Goal: Communication & Community: Answer question/provide support

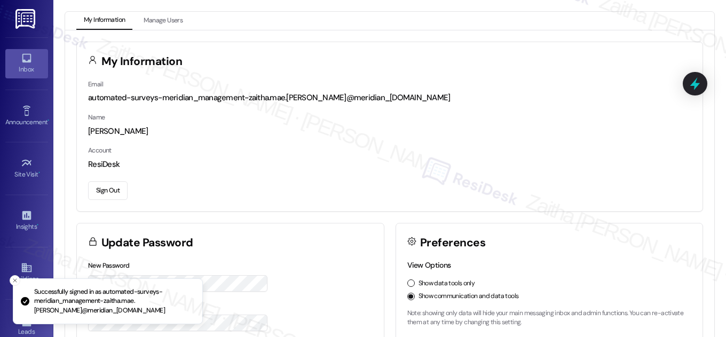
click at [22, 62] on icon at bounding box center [27, 58] width 12 height 12
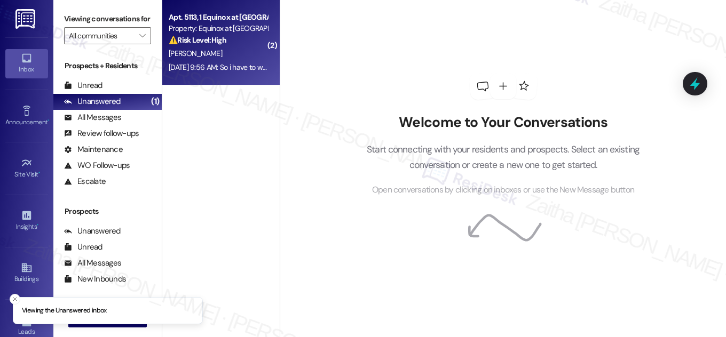
click at [225, 52] on div "[PERSON_NAME]" at bounding box center [218, 53] width 101 height 13
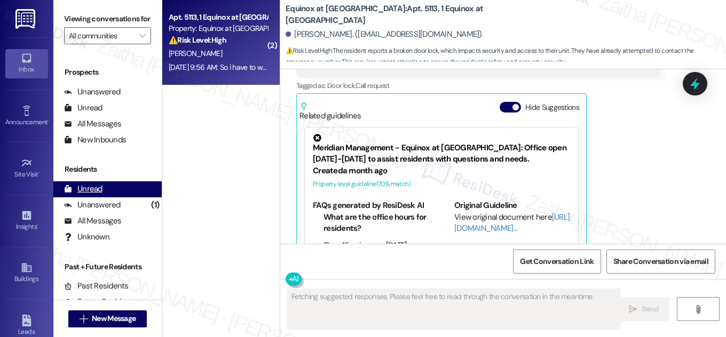
scroll to position [141, 0]
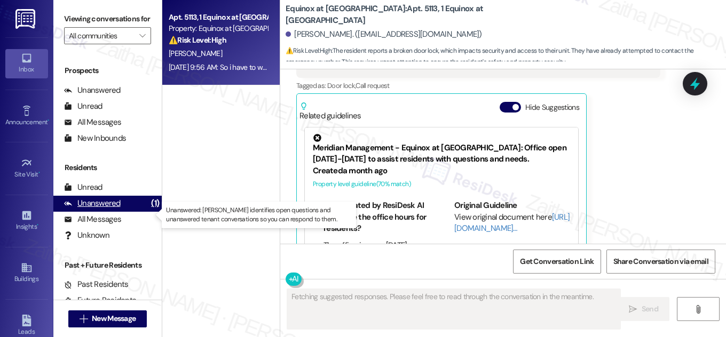
click at [118, 209] on div "Unanswered" at bounding box center [92, 203] width 57 height 11
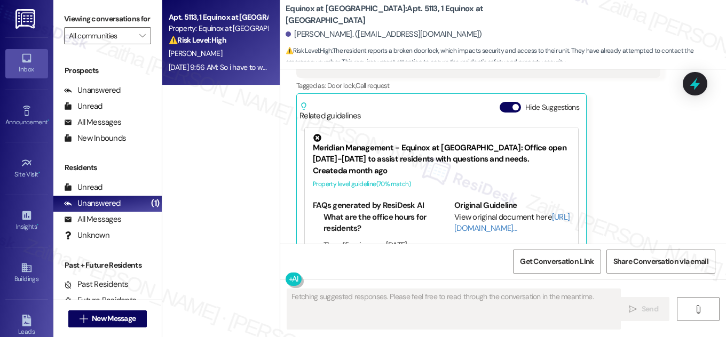
click at [503, 102] on button "Hide Suggestions" at bounding box center [510, 107] width 21 height 11
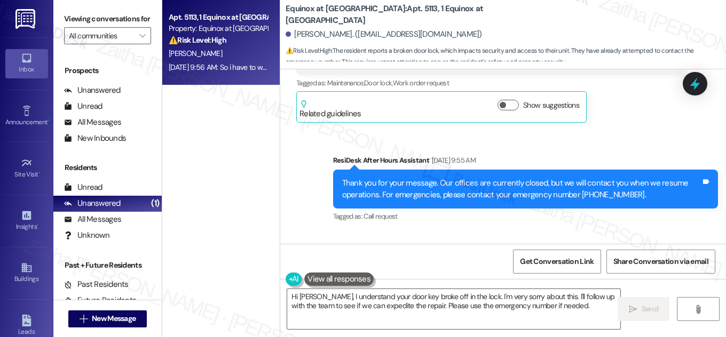
scroll to position [3905, 0]
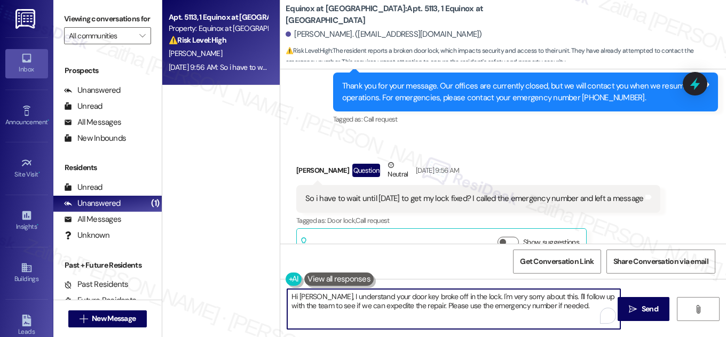
drag, startPoint x: 554, startPoint y: 296, endPoint x: 560, endPoint y: 307, distance: 12.5
click at [560, 307] on textarea "Hi [PERSON_NAME], I understand your door key broke off in the lock. I'm very so…" at bounding box center [453, 309] width 333 height 40
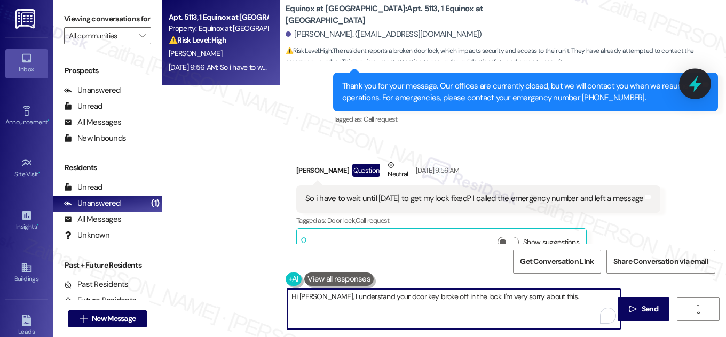
type textarea "Hi [PERSON_NAME], I understand your door key broke off in the lock. I'm very so…"
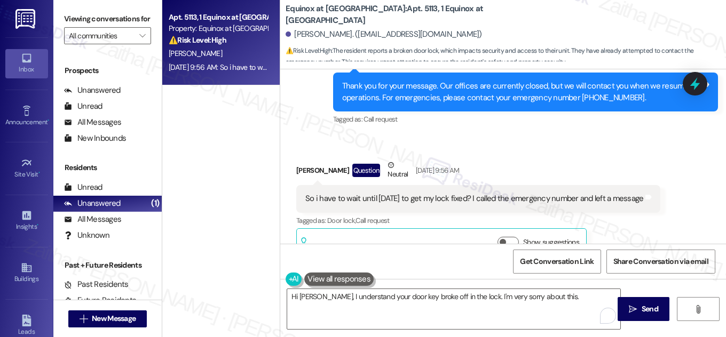
drag, startPoint x: 692, startPoint y: 88, endPoint x: 592, endPoint y: 88, distance: 99.9
click at [692, 88] on icon at bounding box center [695, 84] width 14 height 14
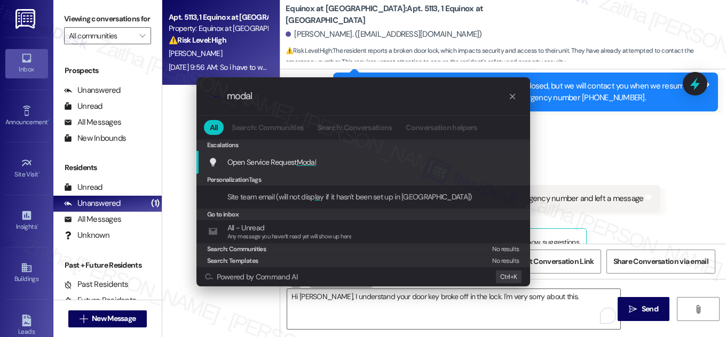
type input "modal"
click at [303, 160] on span "Modal" at bounding box center [307, 163] width 20 height 10
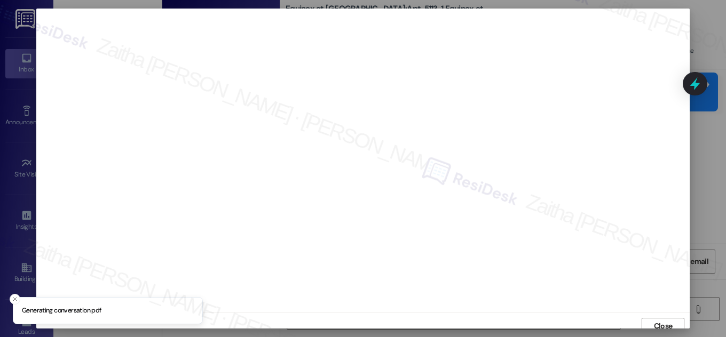
scroll to position [6, 0]
click at [668, 326] on span "Close" at bounding box center [663, 321] width 23 height 16
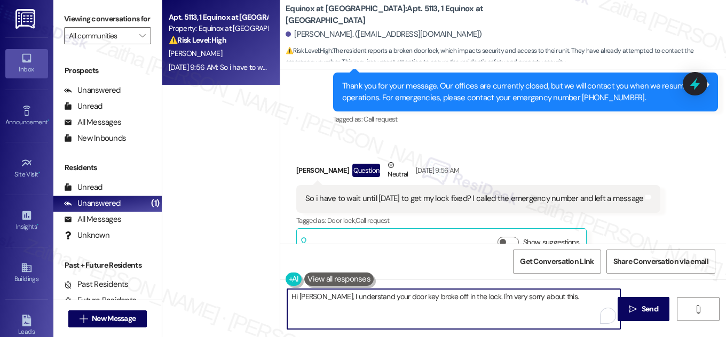
click at [328, 296] on textarea "Hi [PERSON_NAME], I understand your door key broke off in the lock. I'm very so…" at bounding box center [453, 309] width 333 height 40
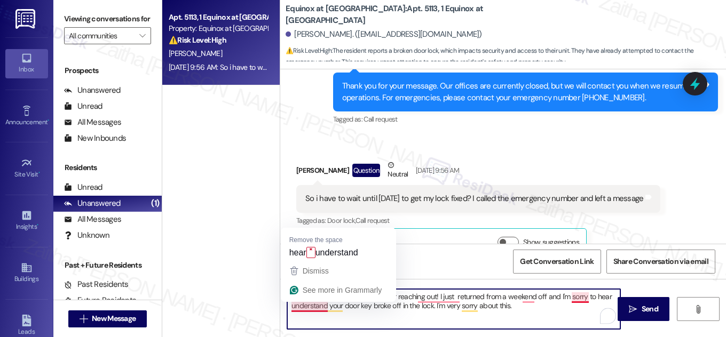
click at [296, 304] on textarea "Hi [PERSON_NAME], thank you for reaching out! I just returned from a weekend of…" at bounding box center [453, 309] width 333 height 40
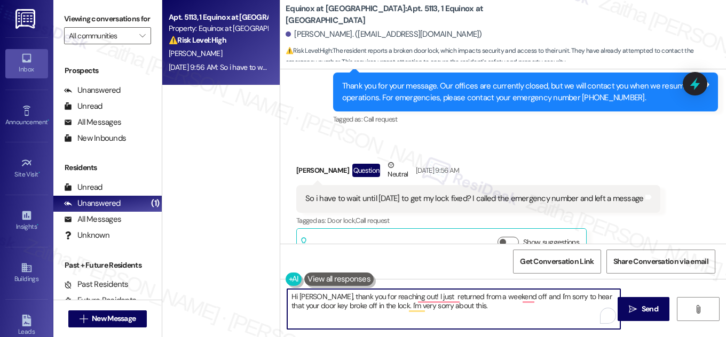
type textarea "Hi [PERSON_NAME], thank you for reaching out! I just returned from a weekend of…"
click at [333, 280] on button at bounding box center [338, 279] width 69 height 13
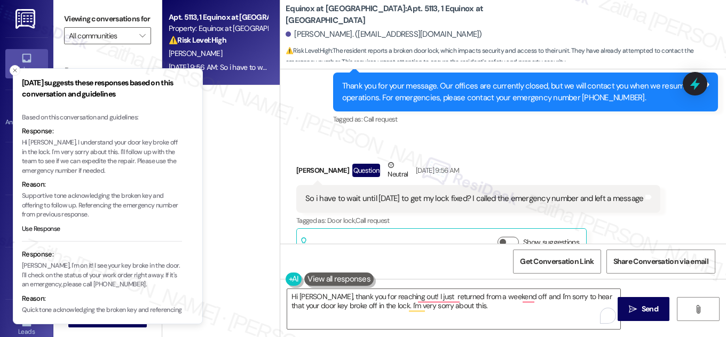
click at [57, 141] on p "Hi [PERSON_NAME], I understand your door key broke off in the lock. I'm very so…" at bounding box center [102, 156] width 160 height 37
drag, startPoint x: 57, startPoint y: 141, endPoint x: 102, endPoint y: 148, distance: 45.9
click at [102, 148] on p "Hi [PERSON_NAME], I understand your door key broke off in the lock. I'm very so…" at bounding box center [102, 156] width 160 height 37
copy p "I understand your door key broke off in the lock. I'm very sorry about this."
click at [17, 72] on icon "Close toast" at bounding box center [15, 70] width 6 height 6
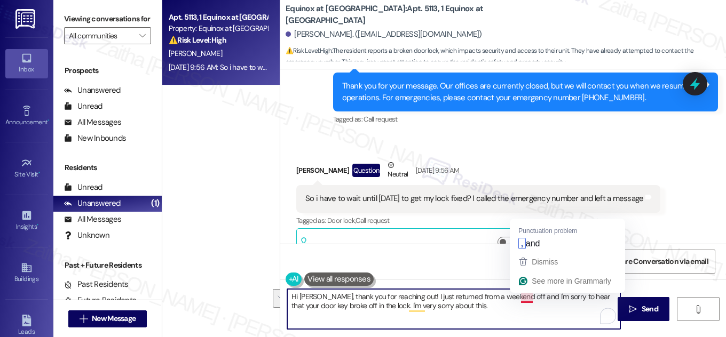
drag, startPoint x: 519, startPoint y: 299, endPoint x: 524, endPoint y: 313, distance: 15.9
click at [522, 315] on textarea "Hi [PERSON_NAME], thank you for reaching out! I just returned from a weekend of…" at bounding box center [453, 309] width 333 height 40
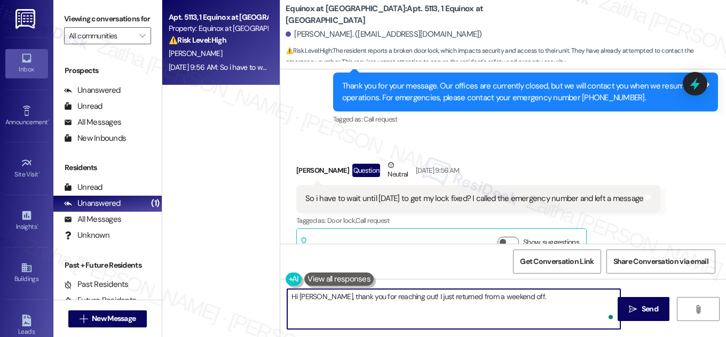
paste textarea "I understand your door key broke off in the lock. I'm very sorry about this."
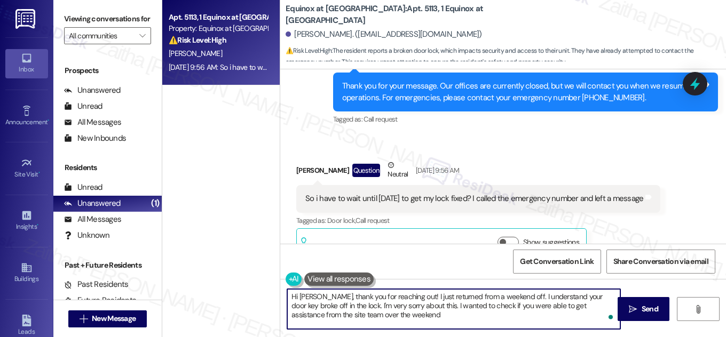
click at [398, 312] on textarea "Hi [PERSON_NAME], thank you for reaching out! I just returned from a weekend of…" at bounding box center [453, 309] width 333 height 40
drag, startPoint x: 408, startPoint y: 316, endPoint x: 534, endPoint y: 317, distance: 126.0
click at [534, 317] on textarea "Hi [PERSON_NAME], thank you for reaching out! I just returned from a weekend of…" at bounding box center [453, 309] width 333 height 40
drag, startPoint x: 287, startPoint y: 296, endPoint x: 530, endPoint y: 321, distance: 244.3
click at [530, 321] on textarea "Hi [PERSON_NAME], thank you for reaching out! I just returned from a weekend of…" at bounding box center [453, 309] width 333 height 40
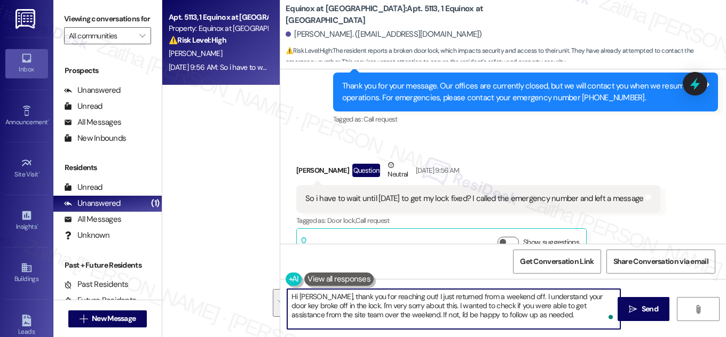
type textarea "Hi [PERSON_NAME], thank you for reaching out! I just returned from a weekend of…"
click at [387, 307] on textarea "Hi [PERSON_NAME], thank you for reaching out! I just returned from a weekend of…" at bounding box center [453, 309] width 333 height 40
click at [476, 296] on textarea "Hi [PERSON_NAME], thank you for reaching out! I just returned from a weekend of…" at bounding box center [453, 309] width 333 height 40
click at [518, 297] on textarea "Hi [PERSON_NAME], thank you for reaching out! I just returned from the weekend …" at bounding box center [453, 309] width 333 height 40
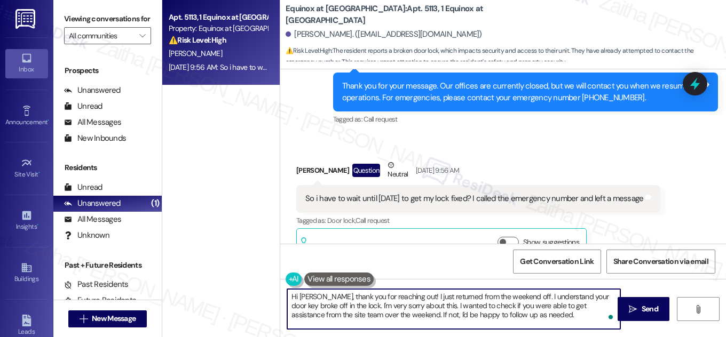
click at [518, 297] on textarea "Hi [PERSON_NAME], thank you for reaching out! I just returned from the weekend …" at bounding box center [453, 309] width 333 height 40
drag, startPoint x: 516, startPoint y: 294, endPoint x: 429, endPoint y: 306, distance: 88.4
click at [429, 306] on textarea "Hi [PERSON_NAME], thank you for reaching out! I just returned from the weekend.…" at bounding box center [453, 309] width 333 height 40
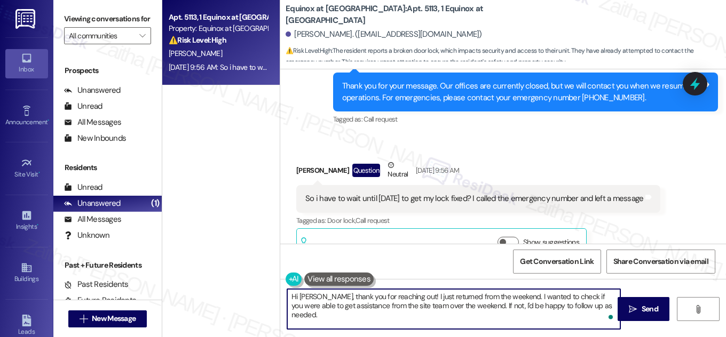
paste textarea "’m so sorry to hear your door key broke off in the loI"
click at [367, 304] on textarea "Hi [PERSON_NAME], thank you for reaching out! I just returned from the weekend.…" at bounding box center [453, 309] width 333 height 40
drag, startPoint x: 332, startPoint y: 314, endPoint x: 473, endPoint y: 318, distance: 141.0
click at [473, 318] on textarea "Hi [PERSON_NAME], thank you for reaching out! I just returned from the weekend.…" at bounding box center [453, 309] width 333 height 40
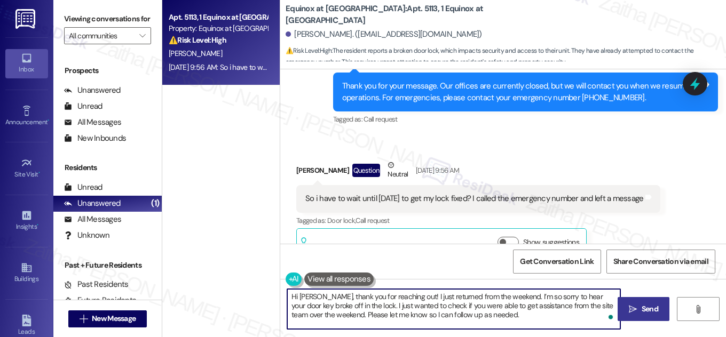
type textarea "Hi [PERSON_NAME], thank you for reaching out! I just returned from the weekend.…"
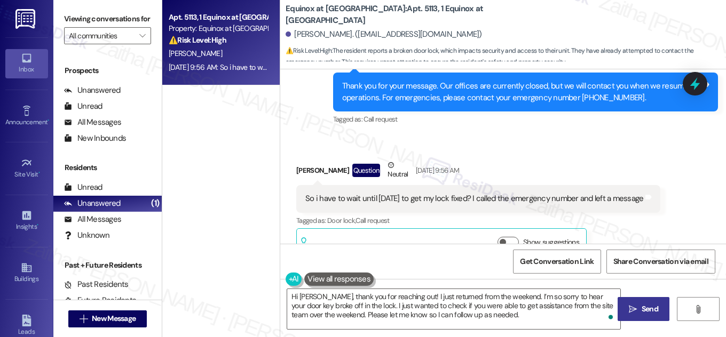
click at [649, 312] on span "Send" at bounding box center [650, 309] width 17 height 11
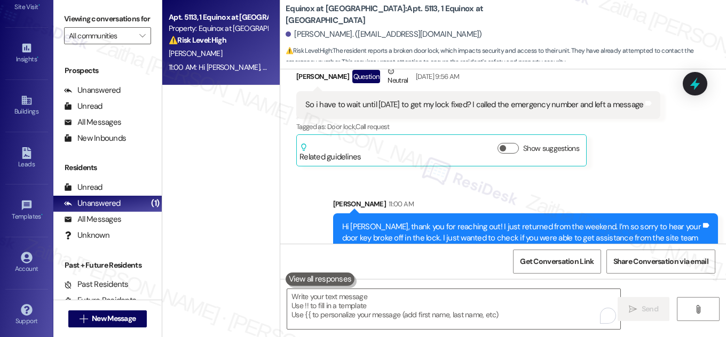
scroll to position [4002, 0]
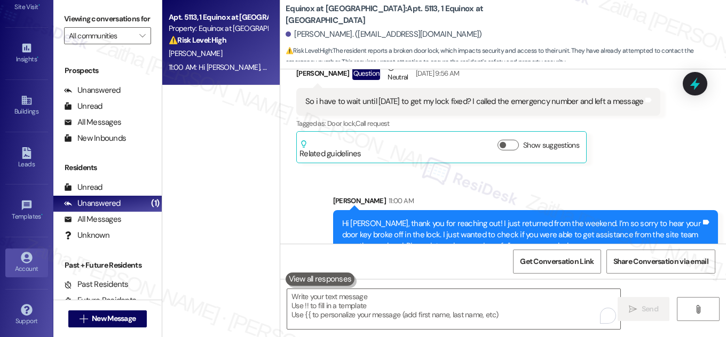
click at [28, 267] on div "Account" at bounding box center [26, 269] width 53 height 11
